Goal: Information Seeking & Learning: Check status

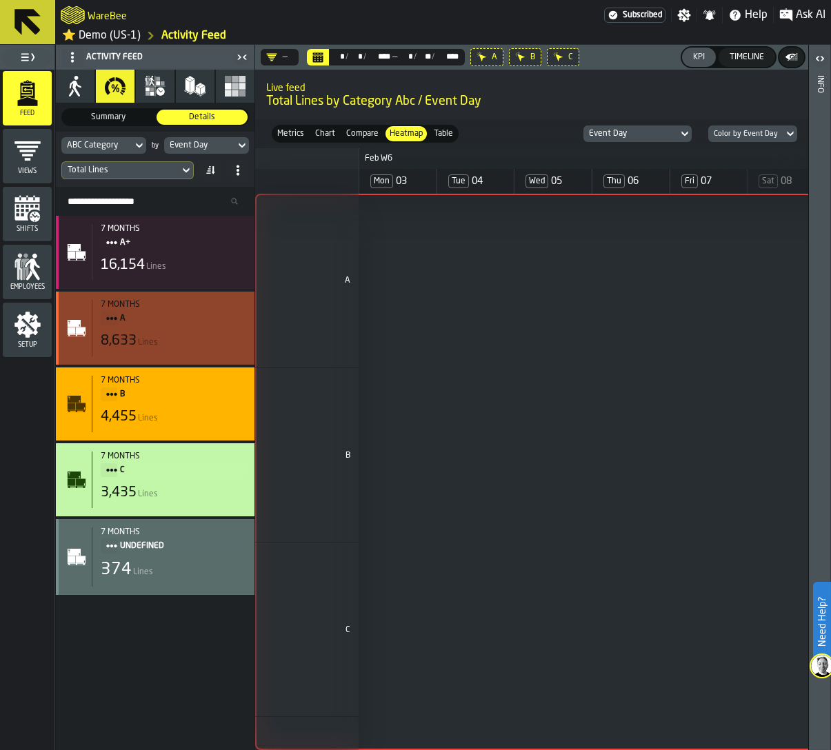
scroll to position [0, 633]
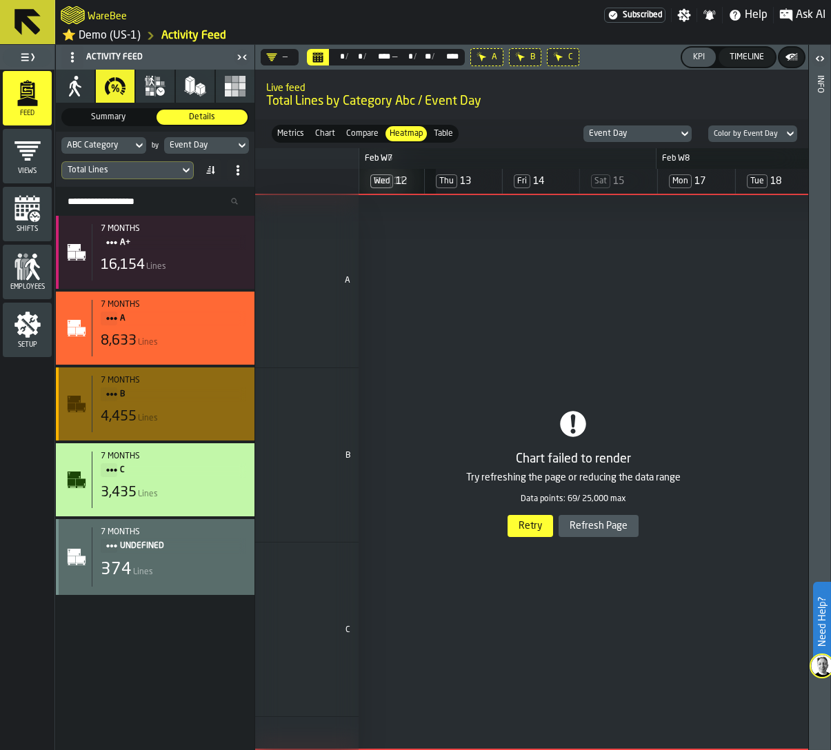
click at [127, 400] on span "B" at bounding box center [177, 394] width 115 height 15
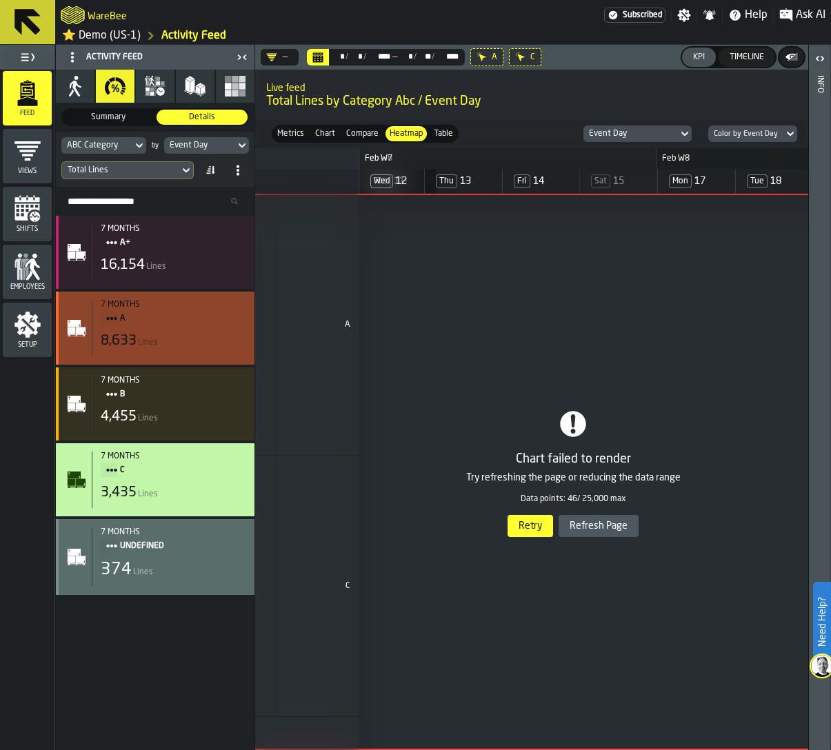
click at [134, 315] on span "A" at bounding box center [177, 318] width 115 height 15
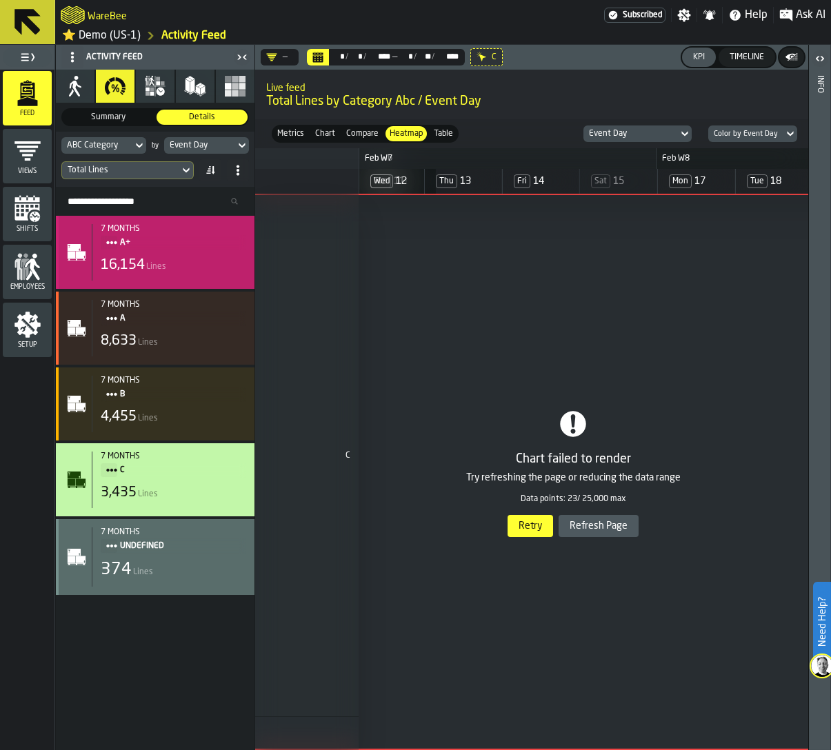
click at [147, 250] on div "7 months A+ 16,154 Lines" at bounding box center [169, 252] width 154 height 57
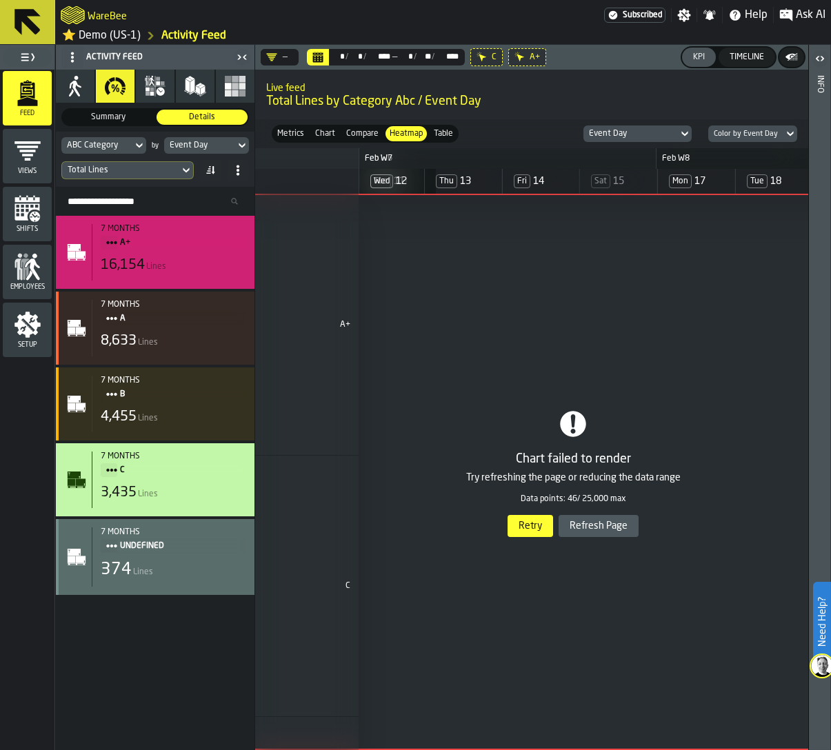
click at [476, 59] on div "C" at bounding box center [486, 57] width 32 height 18
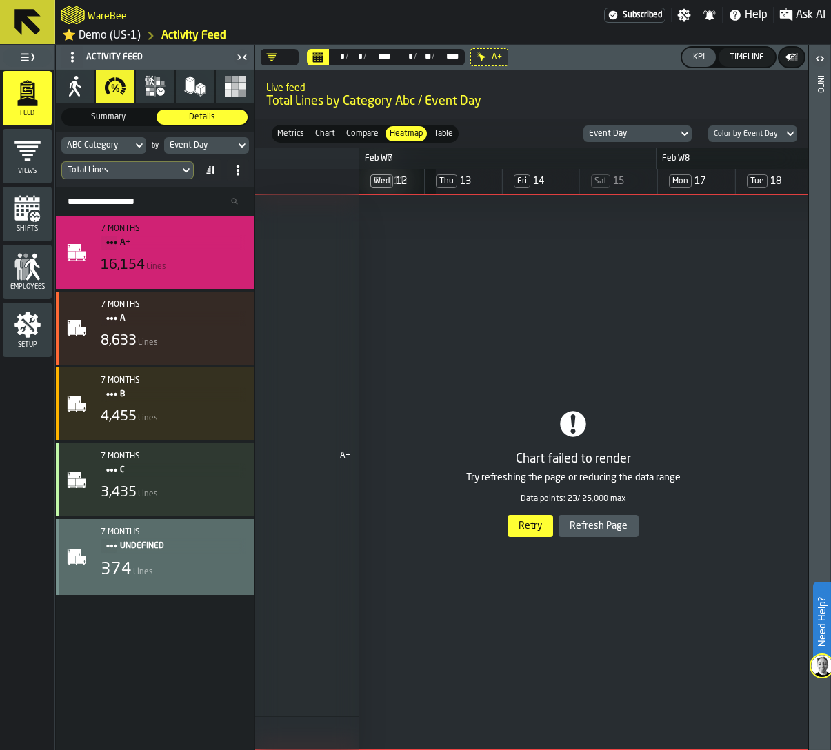
click at [476, 59] on div "A+" at bounding box center [489, 57] width 38 height 18
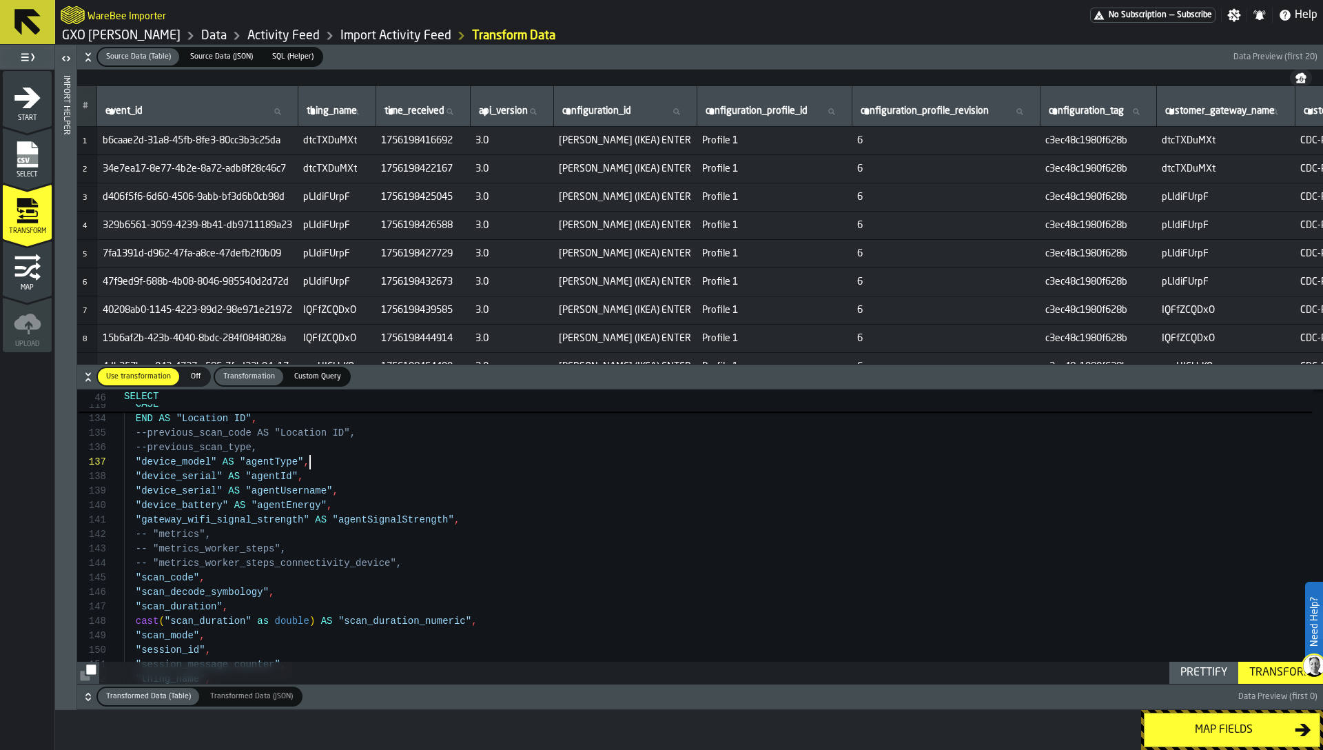
scroll to position [87, 0]
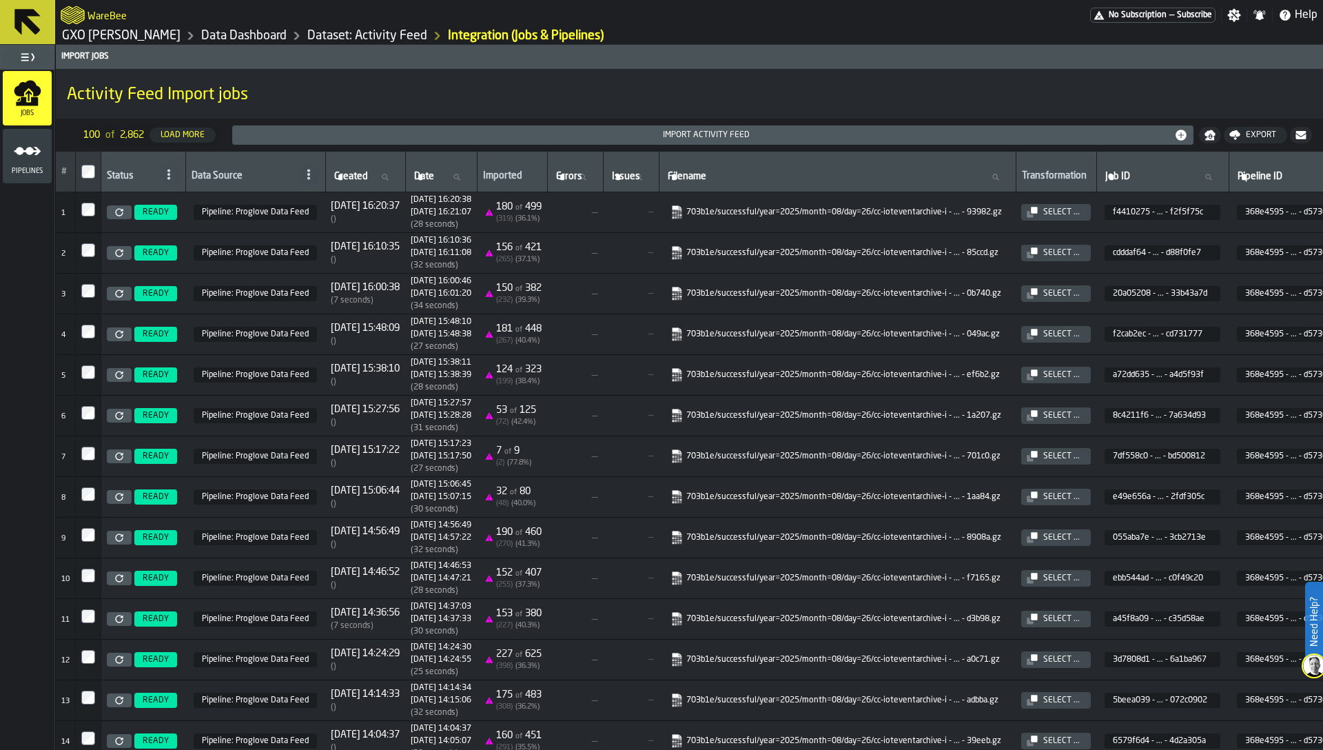
click at [82, 34] on link "GXO Ikea Oosterhout" at bounding box center [121, 35] width 119 height 15
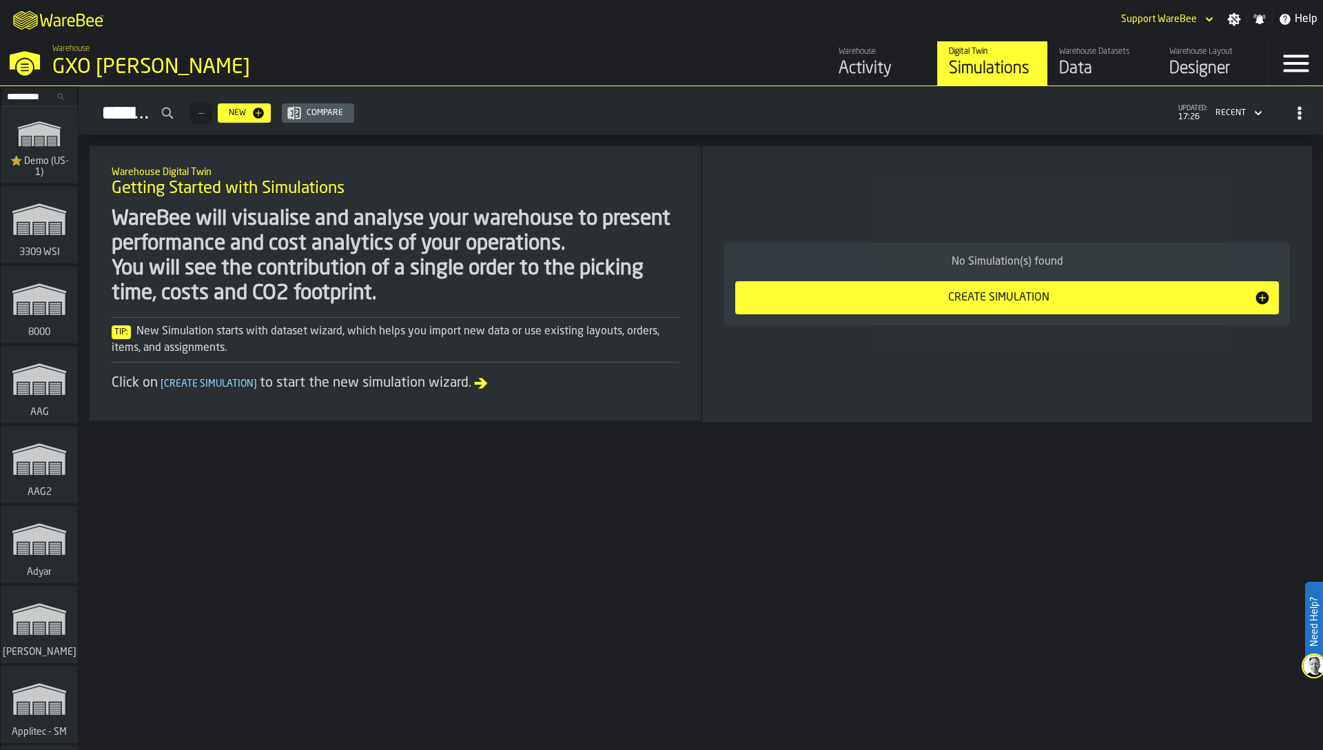
click at [30, 94] on input "Search..." at bounding box center [39, 96] width 72 height 15
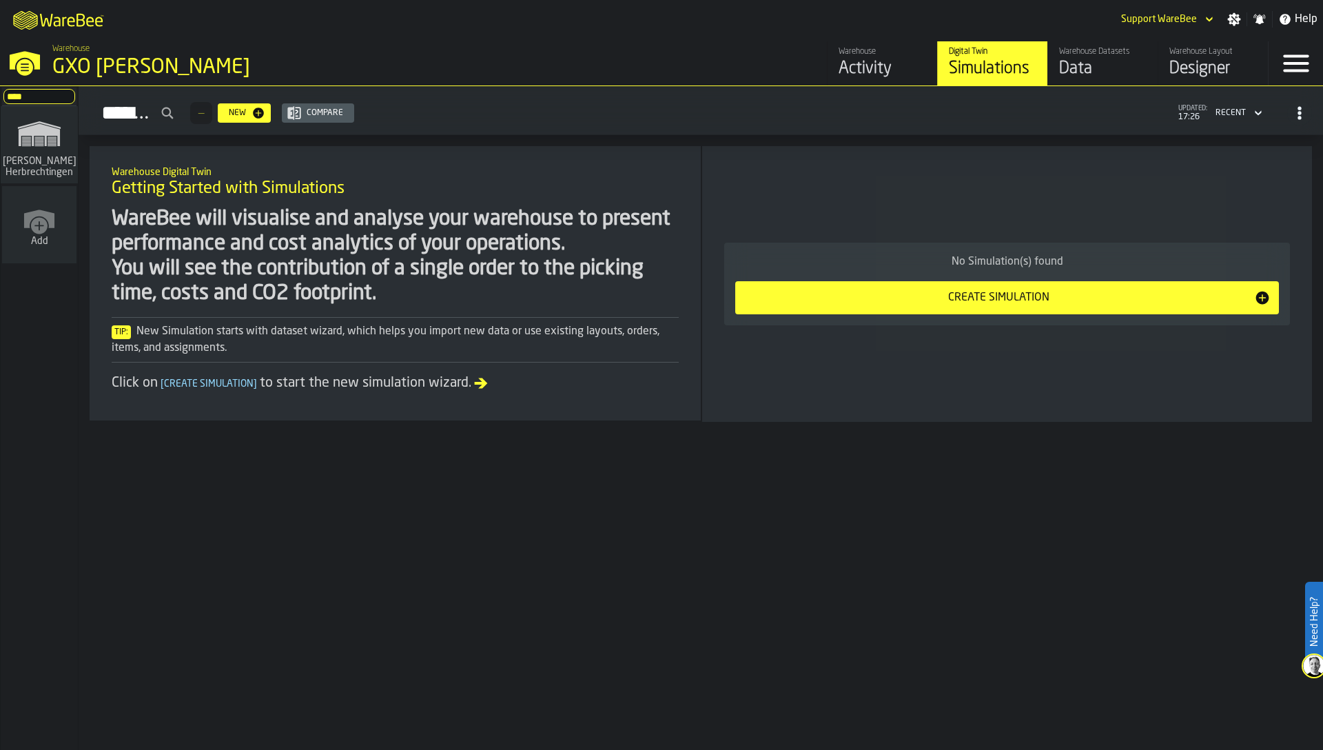
type input "****"
click at [36, 144] on rect "link-to-/wh/i/f0a6b354-7883-413a-84ff-a65eb9c31f03/simulations" at bounding box center [39, 144] width 9 height 1
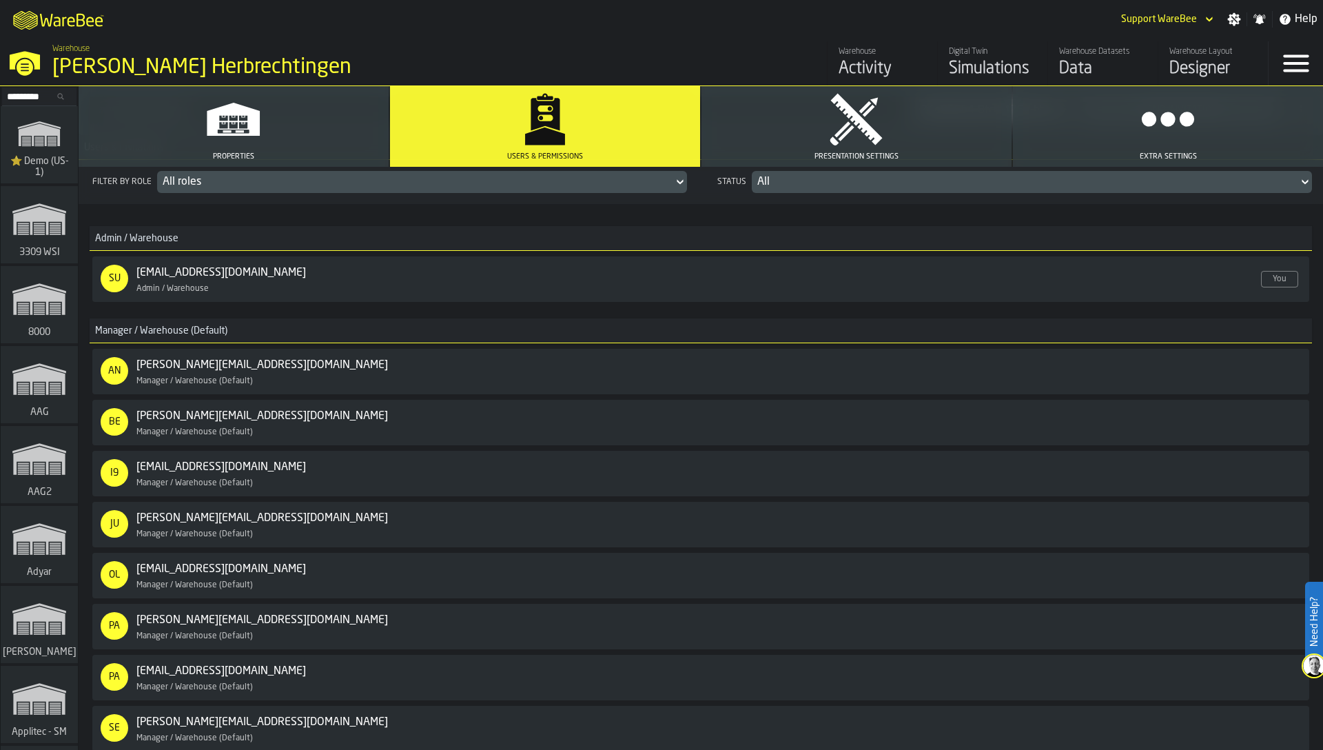
scroll to position [155, 0]
click at [1237, 421] on div "Revoke Access" at bounding box center [1245, 423] width 74 height 10
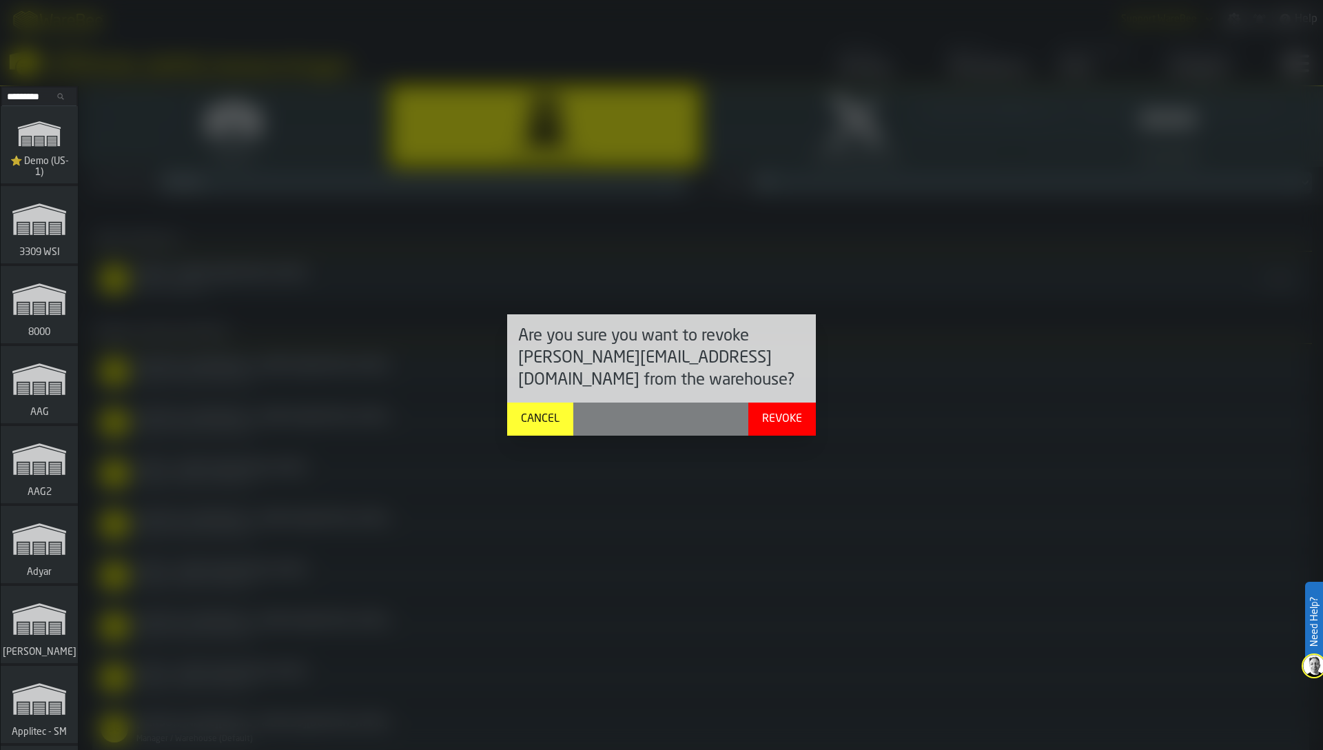
click at [778, 413] on div "Revoke" at bounding box center [782, 419] width 51 height 17
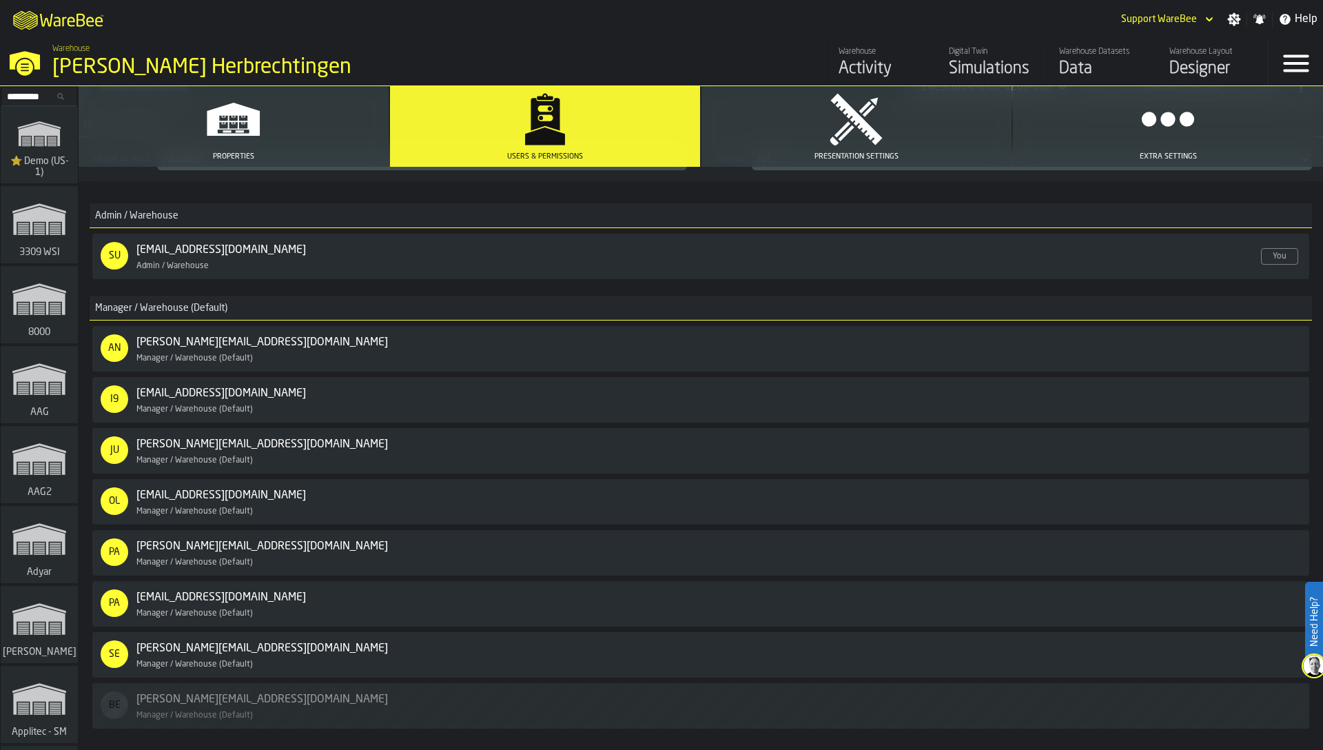
scroll to position [187, 0]
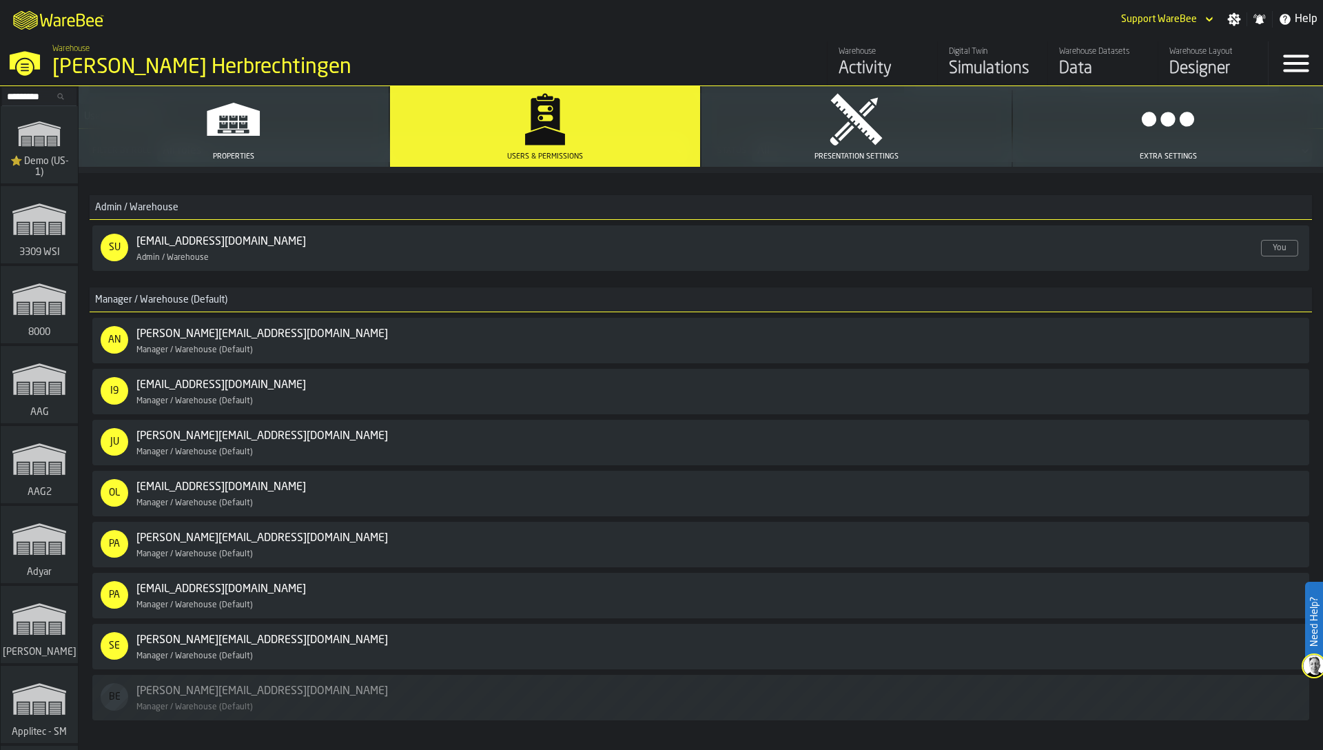
click at [1244, 491] on div "Revoke Access" at bounding box center [1245, 494] width 74 height 10
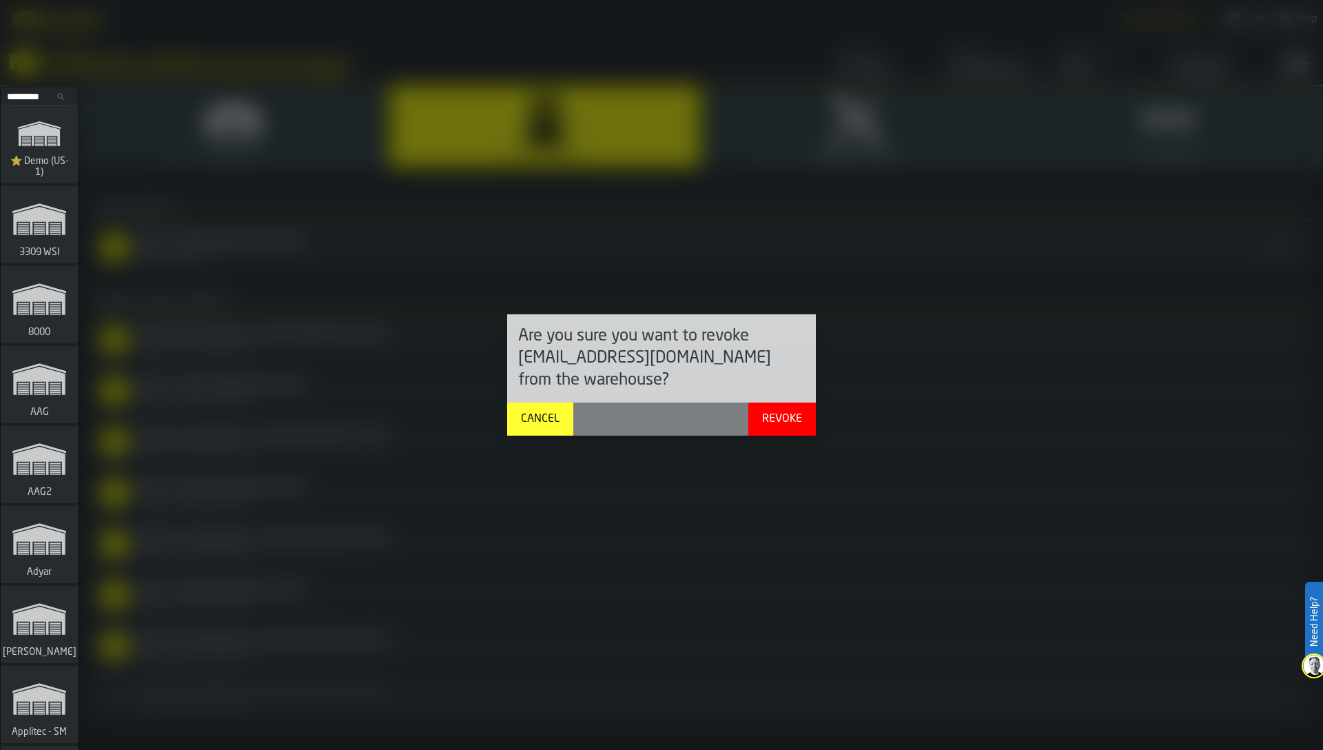
click at [811, 420] on button "Revoke" at bounding box center [783, 419] width 68 height 33
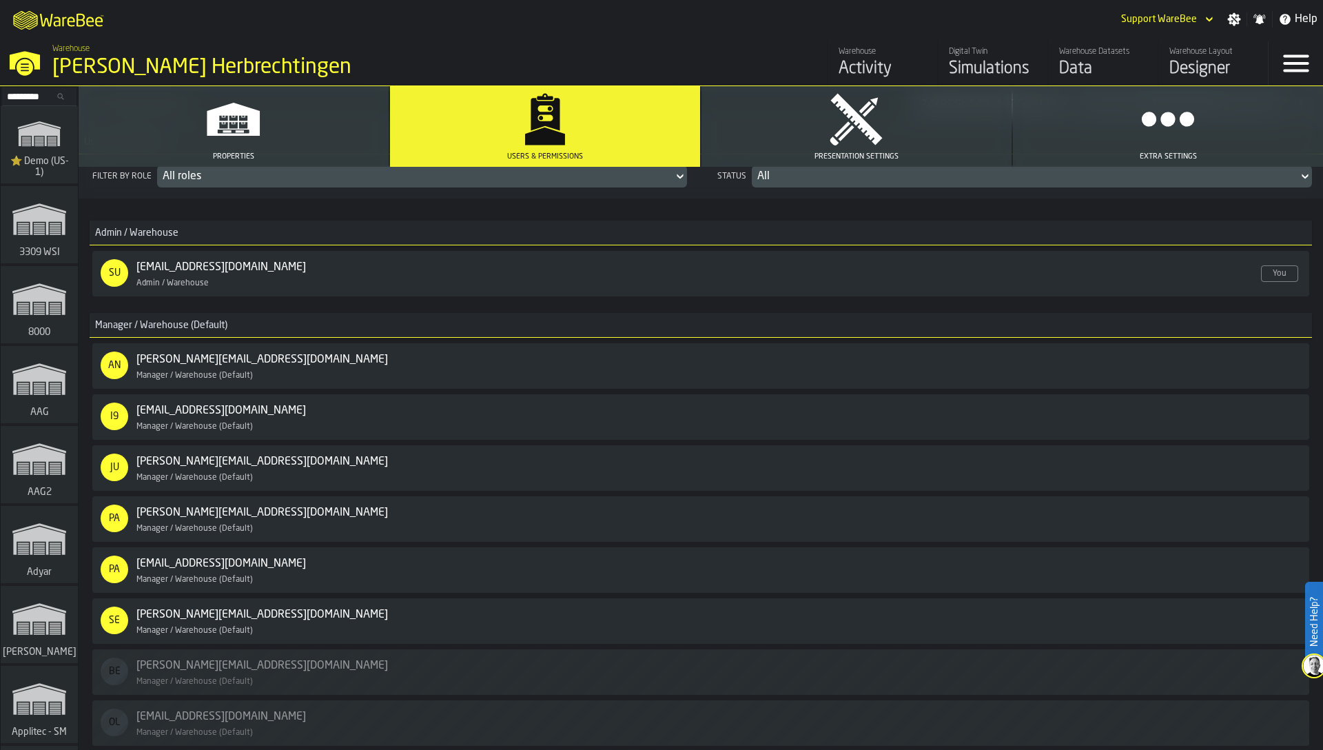
scroll to position [159, 0]
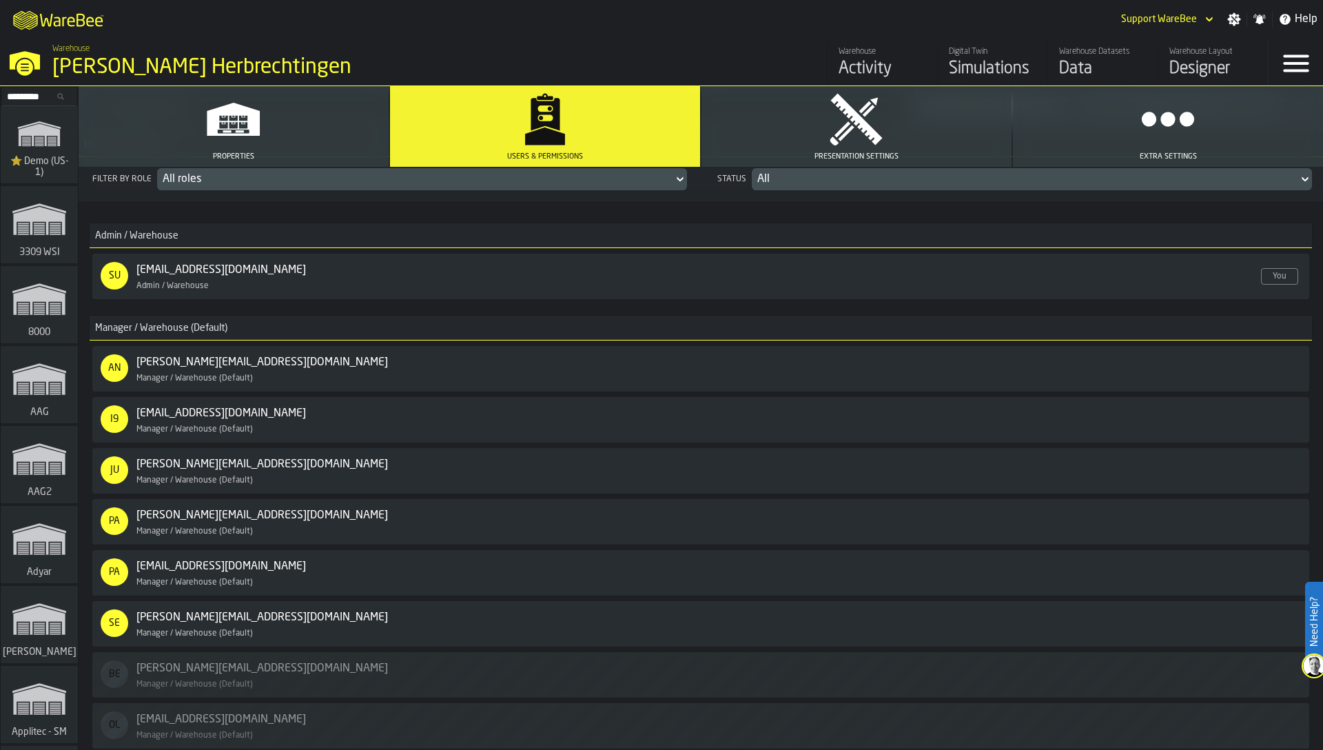
click at [839, 64] on div "Activity" at bounding box center [883, 69] width 88 height 22
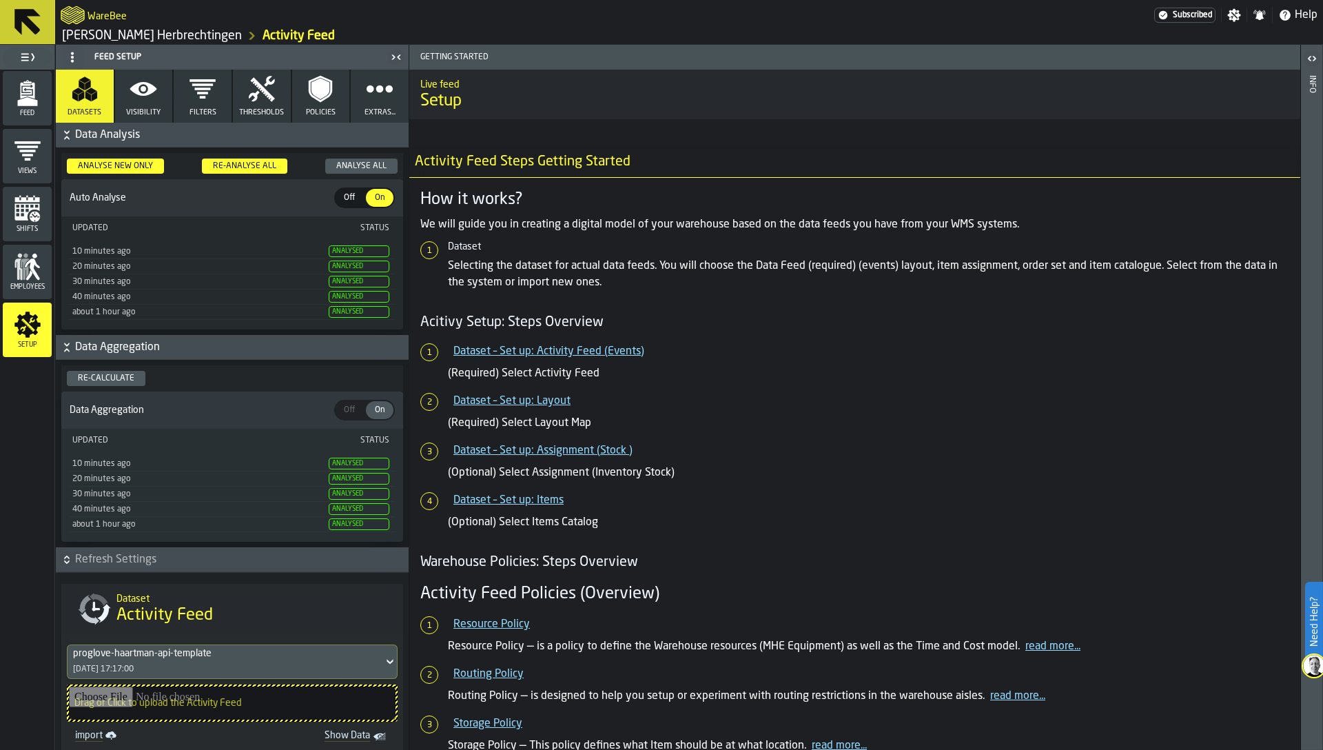
click at [47, 92] on div "Feed" at bounding box center [27, 98] width 49 height 38
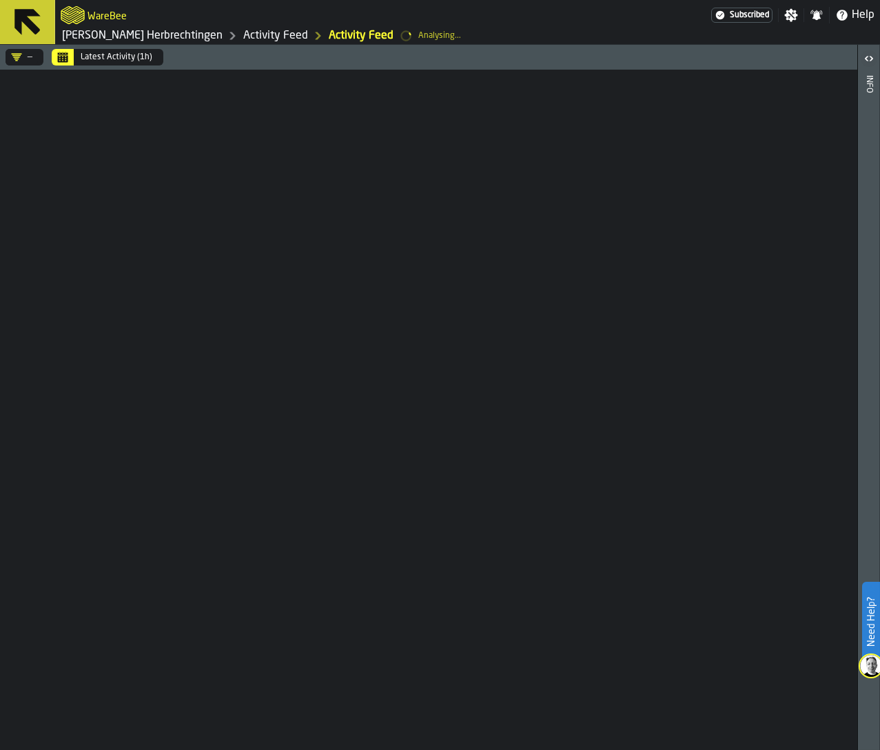
click at [692, 382] on div "— Latest Activity (1h)" at bounding box center [428, 397] width 857 height 705
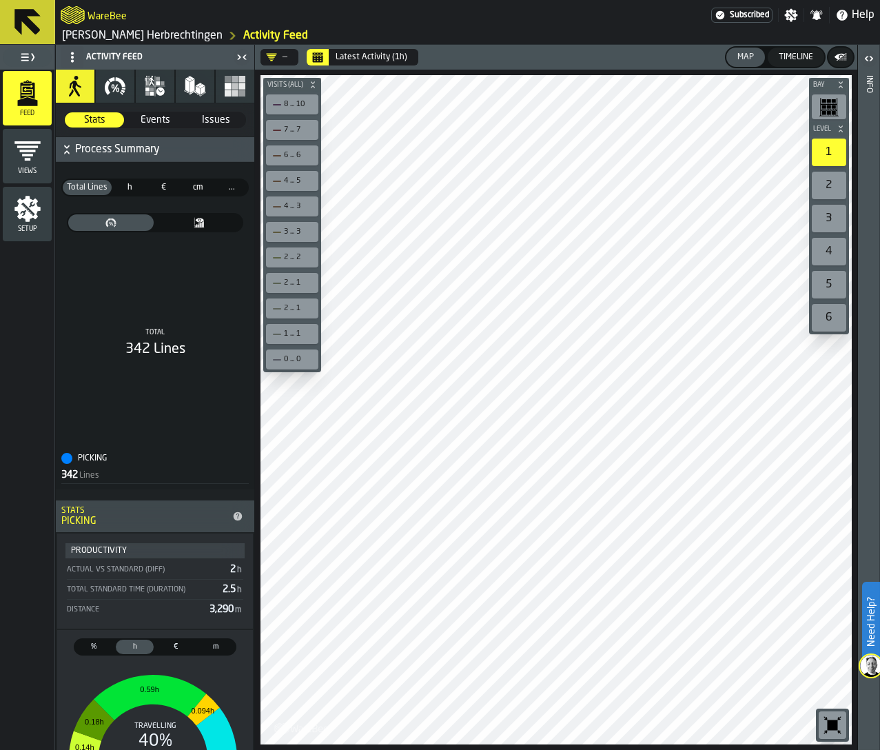
click at [144, 110] on div "Stats Stats Events Events Issues Issues" at bounding box center [155, 120] width 193 height 22
click at [144, 122] on span "Events" at bounding box center [155, 120] width 58 height 14
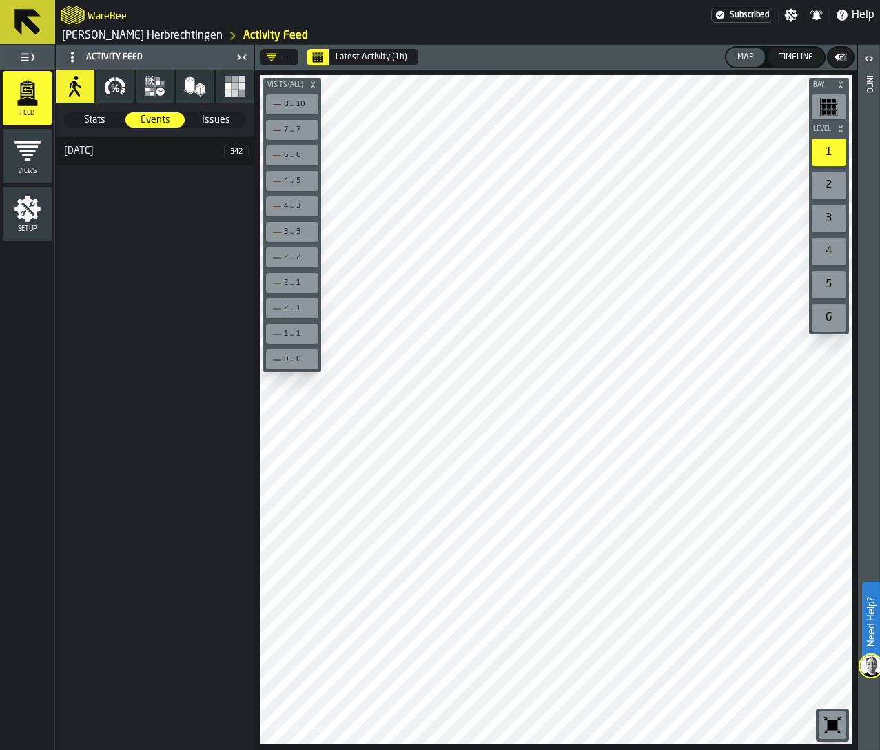
click at [212, 121] on span "Issues" at bounding box center [216, 120] width 58 height 14
click at [145, 125] on span "Events" at bounding box center [155, 120] width 58 height 14
click at [141, 156] on h3 "[DATE]" at bounding box center [155, 151] width 199 height 28
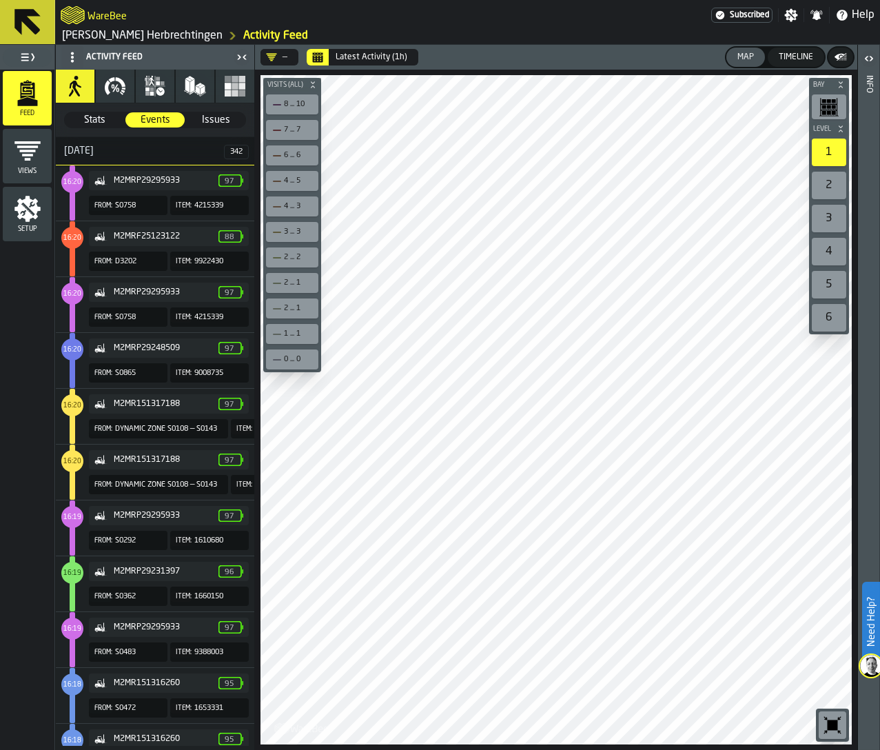
click at [80, 149] on div "[DATE]" at bounding box center [140, 150] width 168 height 11
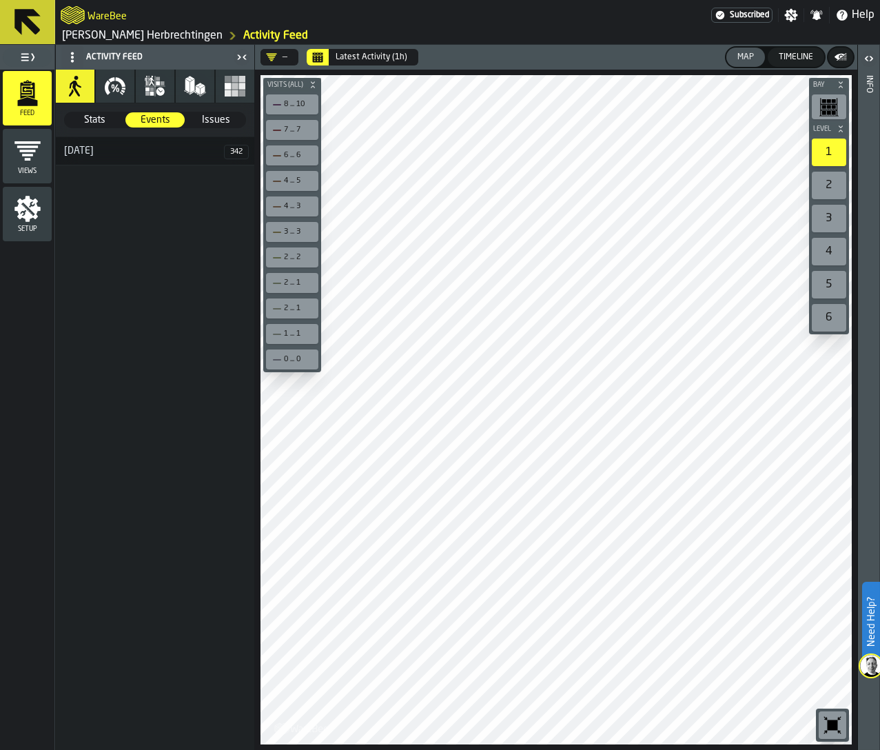
click at [84, 149] on div "[DATE]" at bounding box center [140, 150] width 168 height 11
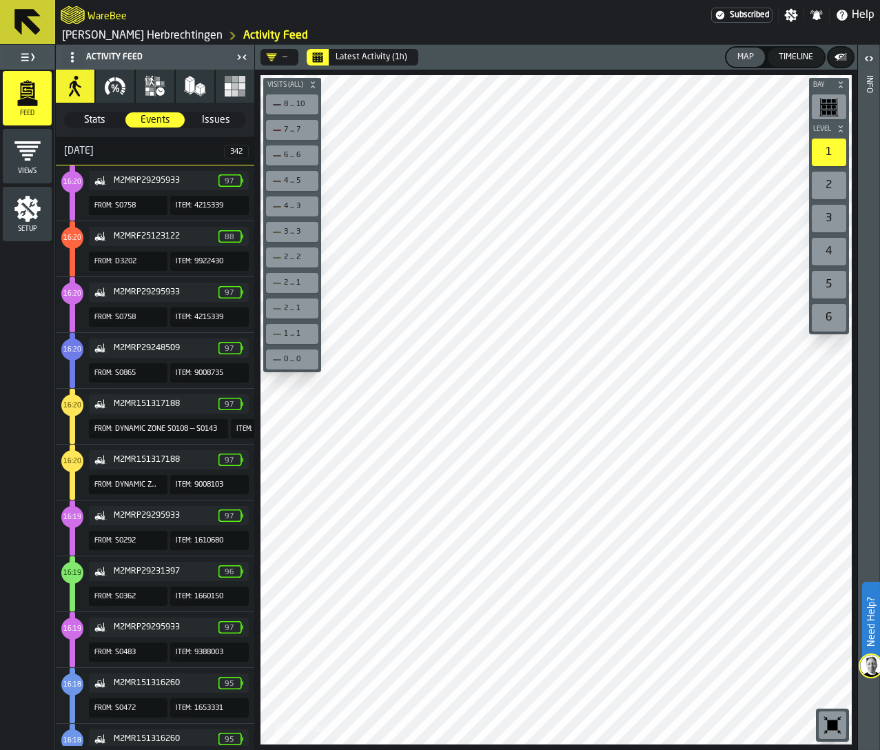
drag, startPoint x: 156, startPoint y: 482, endPoint x: 258, endPoint y: 679, distance: 221.0
click at [0, 0] on main "WareBee Subscribed Settings Notifications Help [PERSON_NAME] Herbrechtingen Act…" at bounding box center [440, 375] width 880 height 750
